Goal: Find specific page/section

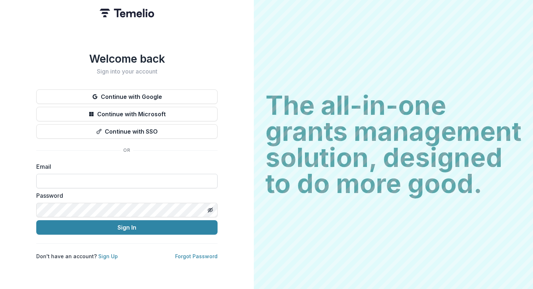
click at [100, 179] on input at bounding box center [126, 181] width 181 height 14
type input "**********"
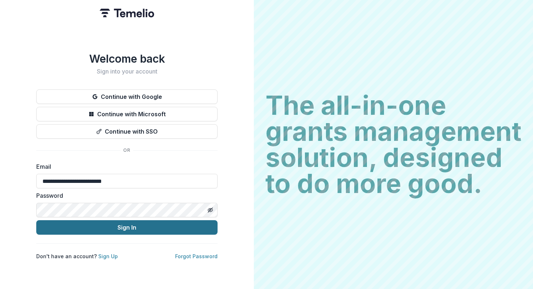
click at [130, 226] on button "Sign In" at bounding box center [126, 227] width 181 height 14
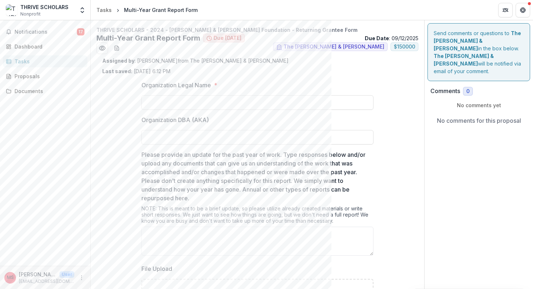
click at [222, 37] on span "Due [DATE]" at bounding box center [227, 38] width 28 height 6
click at [47, 26] on button "Notifications 17" at bounding box center [45, 32] width 84 height 12
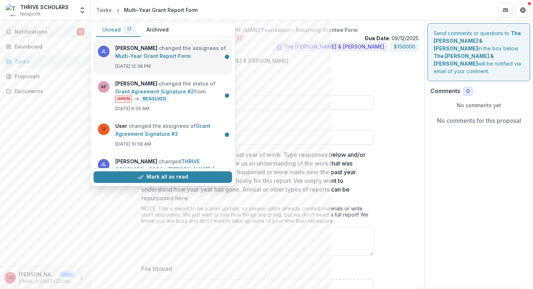
click at [159, 55] on link "Multi-Year Grant Report Form" at bounding box center [152, 56] width 75 height 6
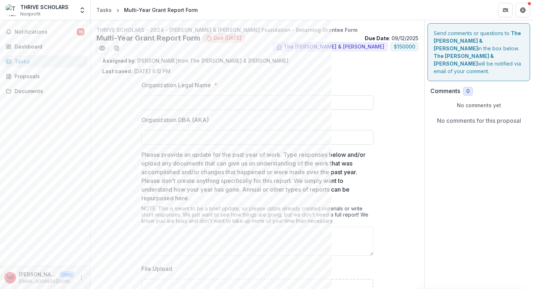
scroll to position [0, 0]
click at [326, 44] on span "The [PERSON_NAME] & [PERSON_NAME]" at bounding box center [333, 46] width 101 height 6
drag, startPoint x: 270, startPoint y: 29, endPoint x: 166, endPoint y: 29, distance: 103.3
click at [166, 29] on p "THRIVE SCHOLARS - 2024 - [PERSON_NAME] & [PERSON_NAME] Foundation - Returning G…" at bounding box center [257, 30] width 322 height 8
copy p "[PERSON_NAME] & [PERSON_NAME] Foundation"
